Goal: Information Seeking & Learning: Learn about a topic

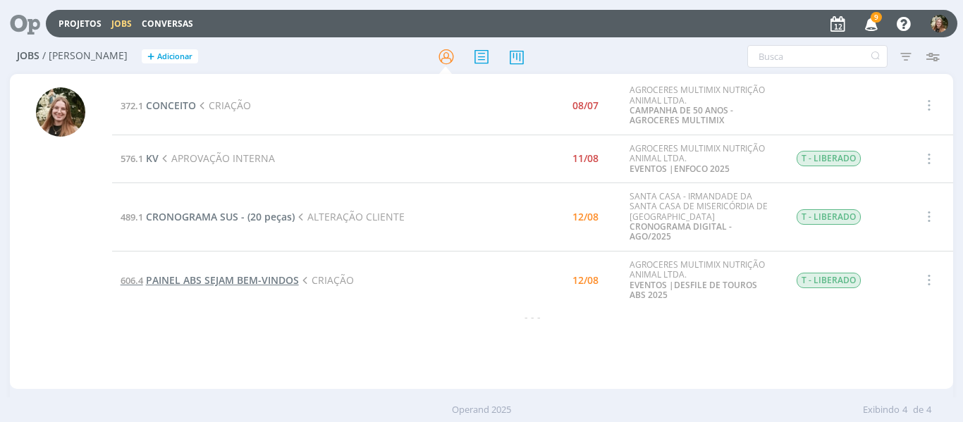
click at [206, 274] on span "PAINEL ABS SEJAM BEM-VINDOS" at bounding box center [222, 280] width 153 height 13
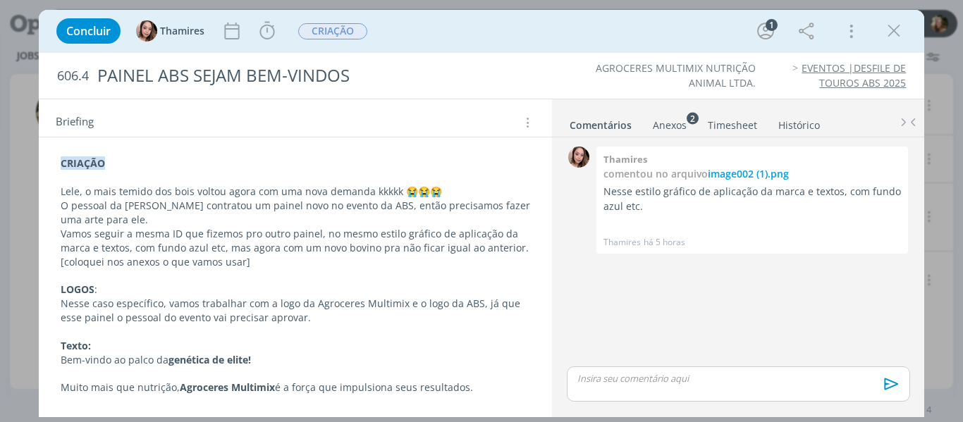
scroll to position [214, 0]
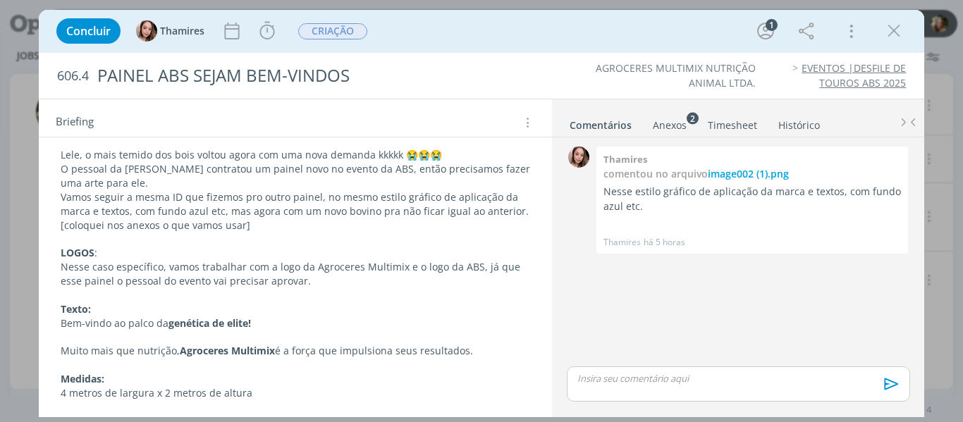
drag, startPoint x: 167, startPoint y: 323, endPoint x: 61, endPoint y: 322, distance: 105.7
click at [61, 322] on p "Bem-vindo ao palco da genética de elite!" at bounding box center [296, 324] width 470 height 14
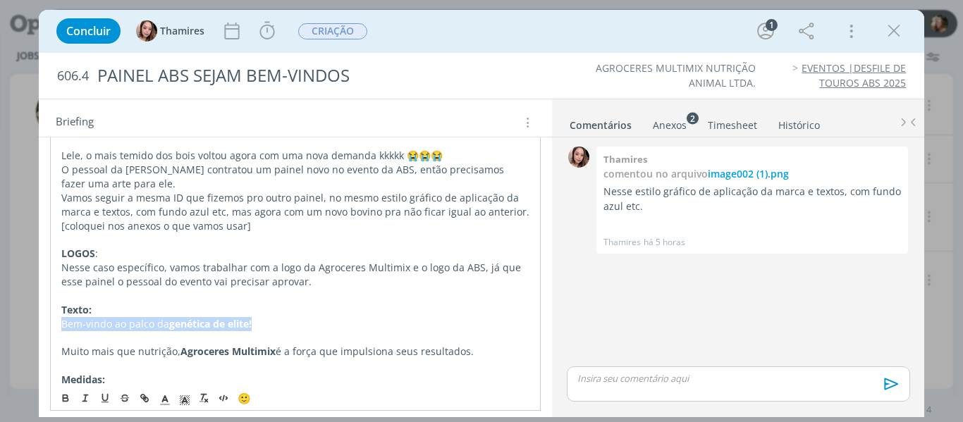
drag, startPoint x: 257, startPoint y: 321, endPoint x: 53, endPoint y: 321, distance: 204.4
click at [53, 321] on div "CRIAÇÃO Lele, o mais temido dos bois voltou agora com uma nova demanda kkkkk 😭😭…" at bounding box center [295, 260] width 491 height 291
click at [185, 278] on p "Nesse caso específico, vamos trabalhar com a logo da Agroceres Multimix e o log…" at bounding box center [296, 274] width 470 height 28
drag, startPoint x: 263, startPoint y: 325, endPoint x: 59, endPoint y: 325, distance: 204.4
click at [59, 325] on div "CRIAÇÃO Lele, o mais temido dos bois voltou agora com uma nova demanda kkkkk 😭😭…" at bounding box center [295, 260] width 491 height 290
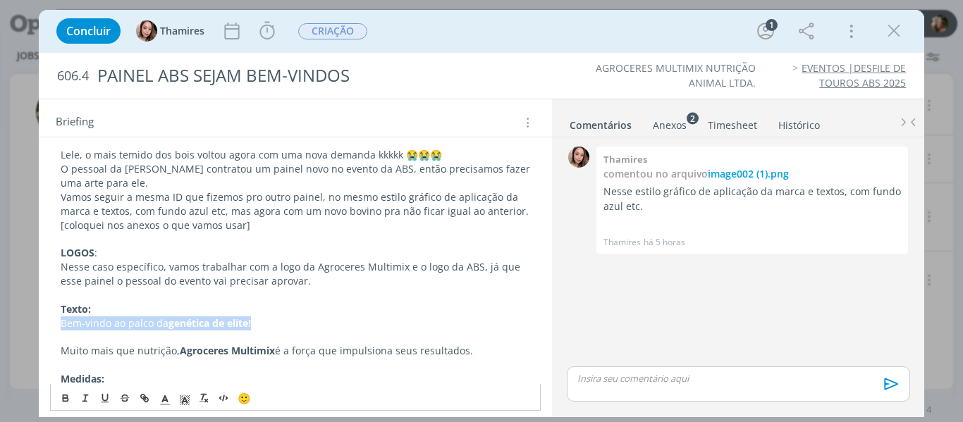
copy p "Bem-vindo ao palco da genética de elite!"
drag, startPoint x: 60, startPoint y: 352, endPoint x: 479, endPoint y: 352, distance: 418.7
click at [479, 352] on p "Muito mais que nutrição, Agroceres Multimix é a força que impulsiona seus resul…" at bounding box center [296, 351] width 470 height 14
copy p "Muito mais que nutrição, Agroceres Multimix é a força que impulsiona seus resul…"
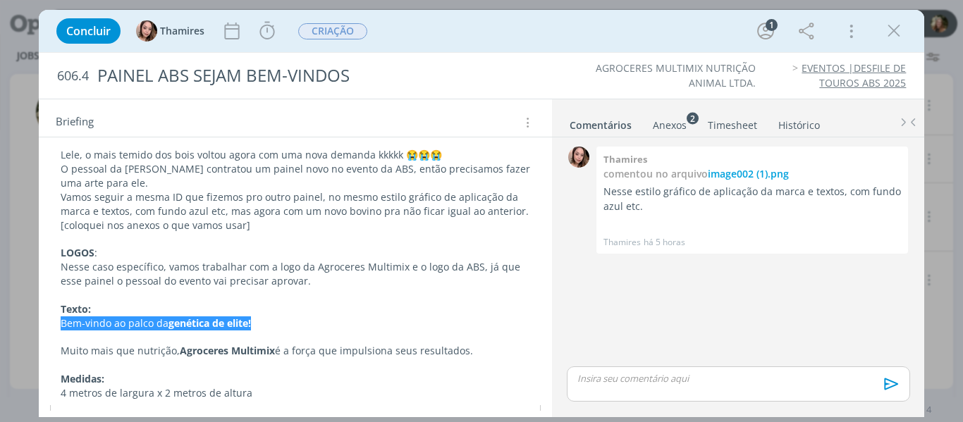
scroll to position [241, 0]
